Goal: Use online tool/utility: Utilize a website feature to perform a specific function

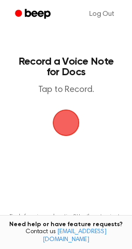
click at [70, 116] on span "button" at bounding box center [66, 123] width 46 height 46
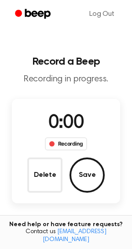
click at [68, 123] on span "0:00" at bounding box center [65, 123] width 35 height 19
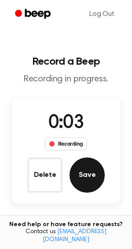
click at [85, 178] on button "Save" at bounding box center [87, 175] width 35 height 35
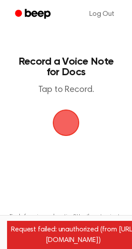
click at [69, 123] on span "button" at bounding box center [65, 122] width 41 height 41
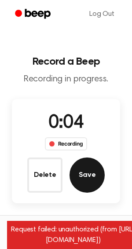
click at [86, 175] on button "Save" at bounding box center [87, 175] width 35 height 35
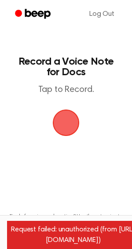
click at [81, 218] on p "Tired of copying and pasting? Use the extension to automatically insert your re…" at bounding box center [66, 220] width 118 height 13
click at [81, 236] on div "Request failed: unauthorized (from https://www.beepaudio.com/record/docs/)" at bounding box center [73, 235] width 132 height 28
click at [75, 118] on span "button" at bounding box center [66, 123] width 40 height 40
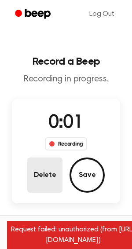
click at [50, 177] on button "Delete" at bounding box center [44, 175] width 35 height 35
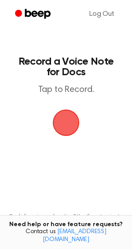
click at [59, 118] on span "button" at bounding box center [65, 122] width 49 height 49
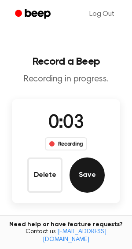
click at [96, 178] on button "Save" at bounding box center [87, 175] width 35 height 35
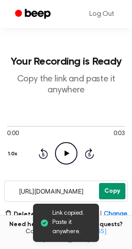
scroll to position [16, 0]
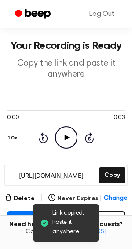
click at [70, 140] on icon "Play Audio" at bounding box center [66, 137] width 22 height 22
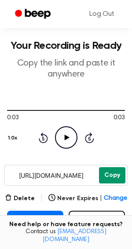
click at [107, 178] on button "Copy" at bounding box center [112, 175] width 26 height 16
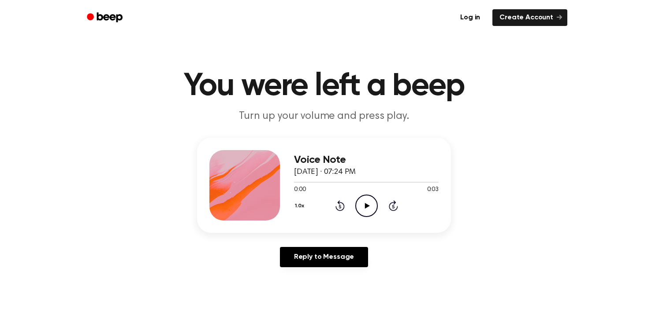
click at [369, 211] on icon "Play Audio" at bounding box center [366, 206] width 22 height 22
